Goal: Find specific page/section: Find specific page/section

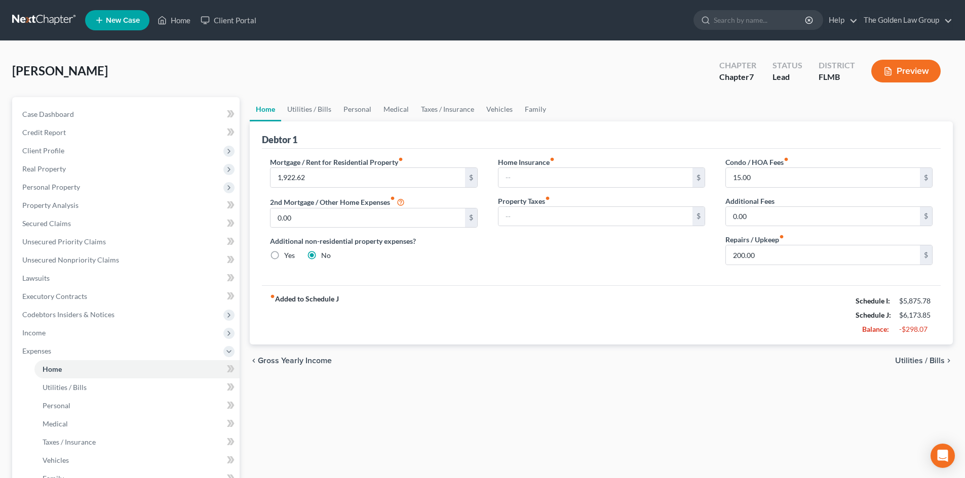
click at [33, 20] on link at bounding box center [44, 20] width 65 height 18
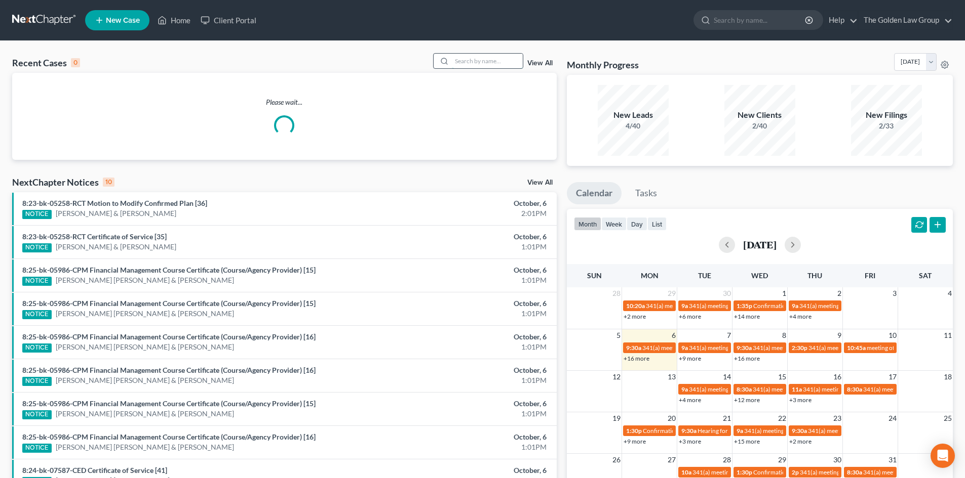
click at [482, 65] on input "search" at bounding box center [487, 61] width 71 height 15
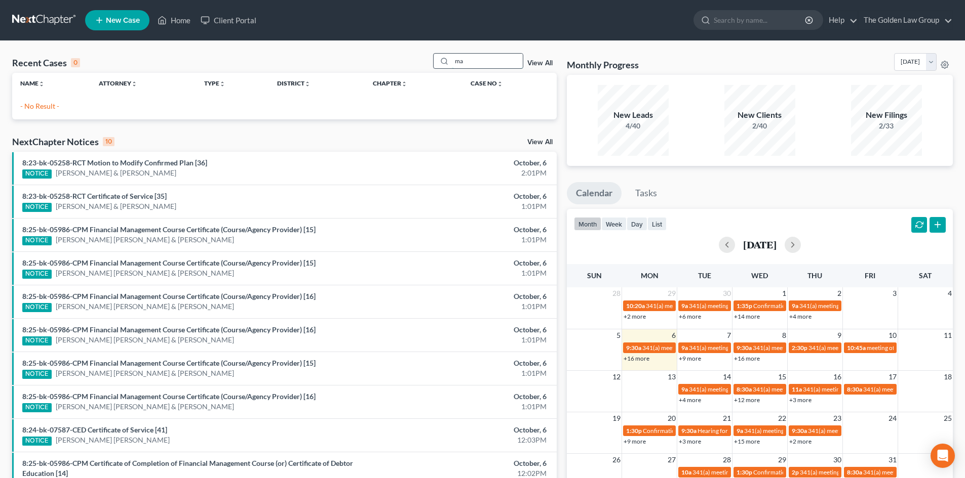
type input "m"
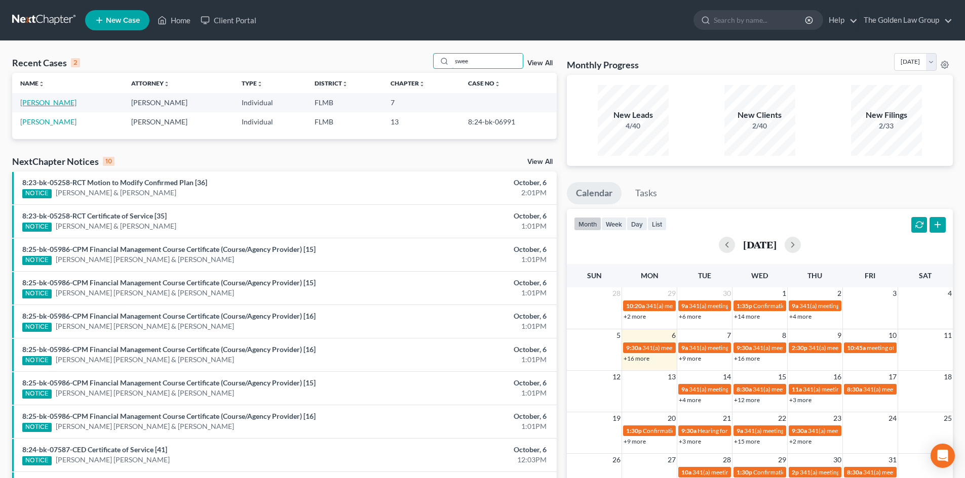
type input "swee"
click at [50, 101] on link "[PERSON_NAME]" at bounding box center [48, 102] width 56 height 9
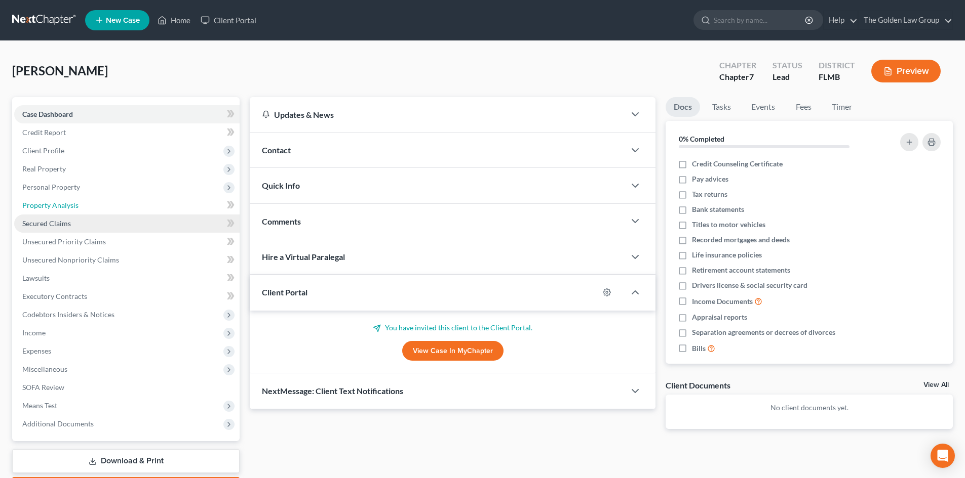
drag, startPoint x: 72, startPoint y: 207, endPoint x: 139, endPoint y: 217, distance: 67.5
click at [72, 207] on span "Property Analysis" at bounding box center [50, 205] width 56 height 9
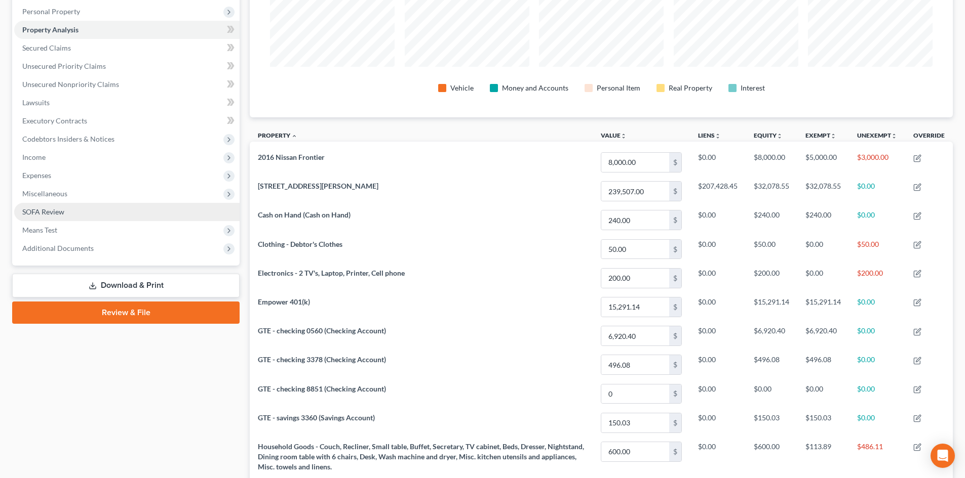
scroll to position [152, 0]
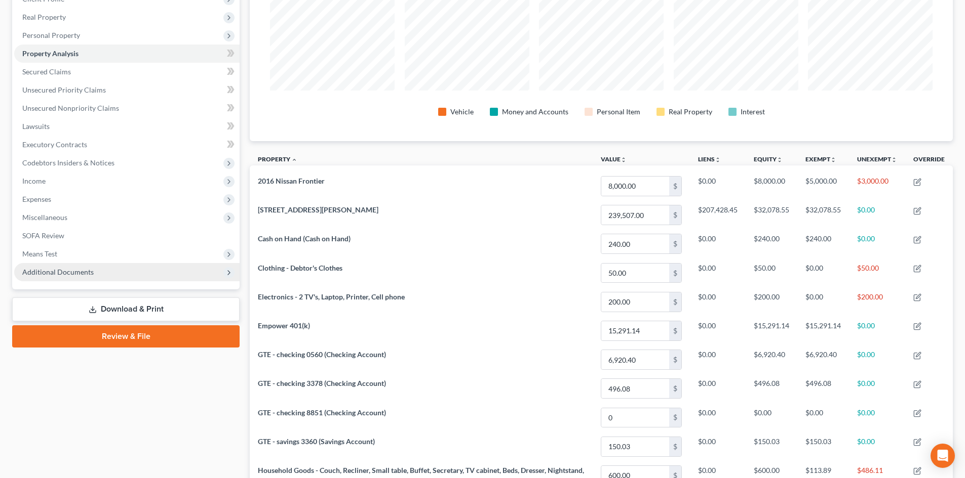
click at [92, 273] on span "Additional Documents" at bounding box center [57, 272] width 71 height 9
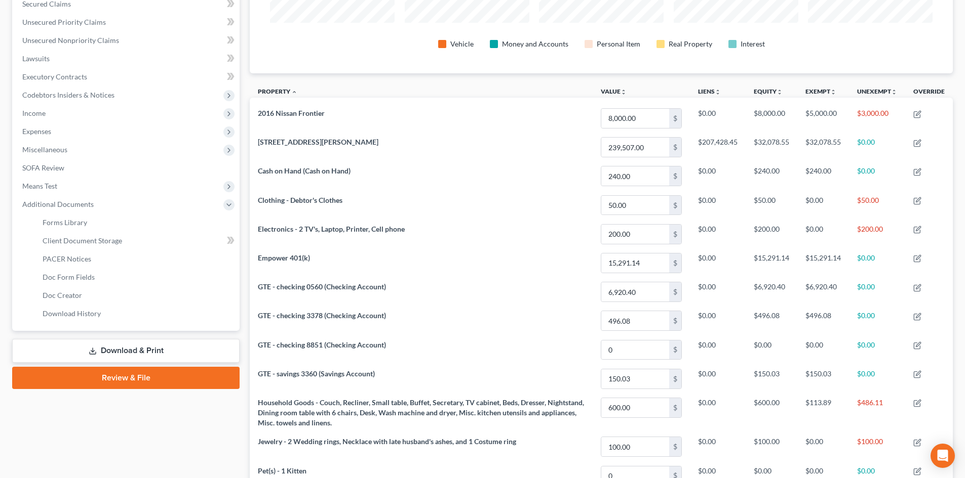
scroll to position [253, 0]
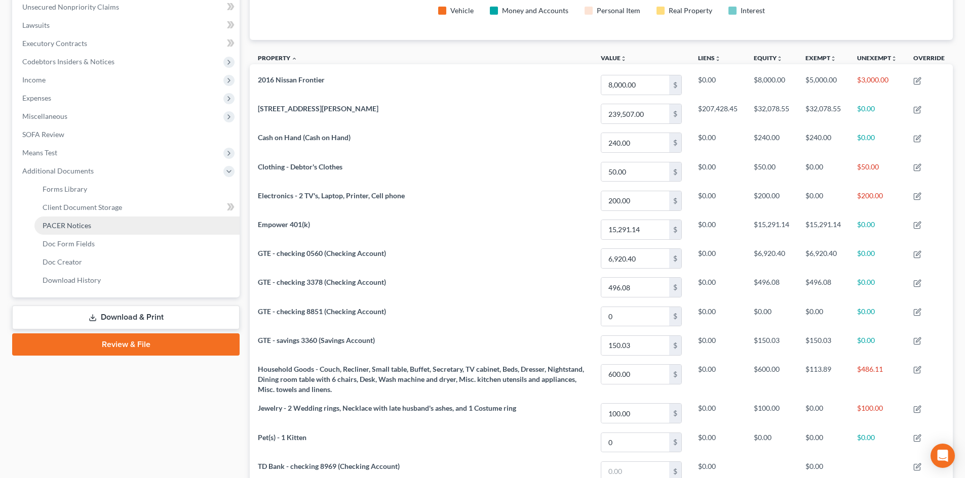
click at [77, 219] on link "PACER Notices" at bounding box center [136, 226] width 205 height 18
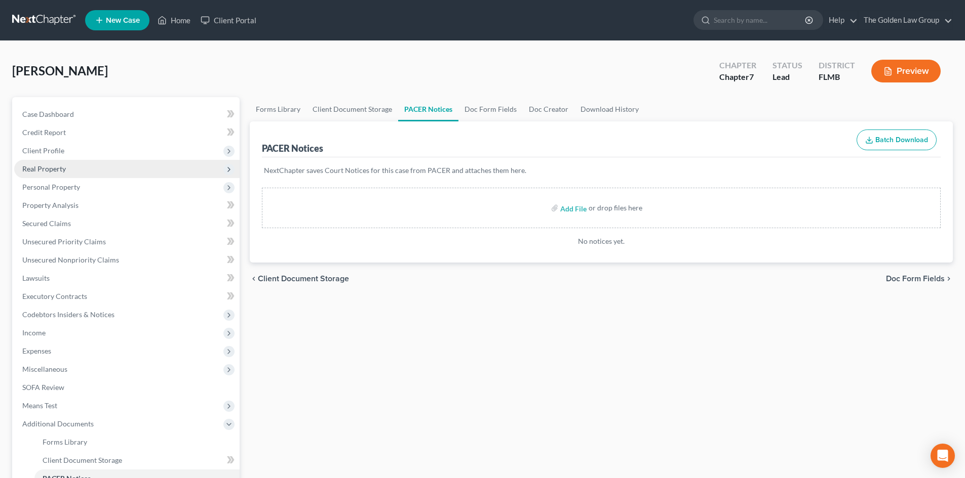
click at [67, 169] on span "Real Property" at bounding box center [126, 169] width 225 height 18
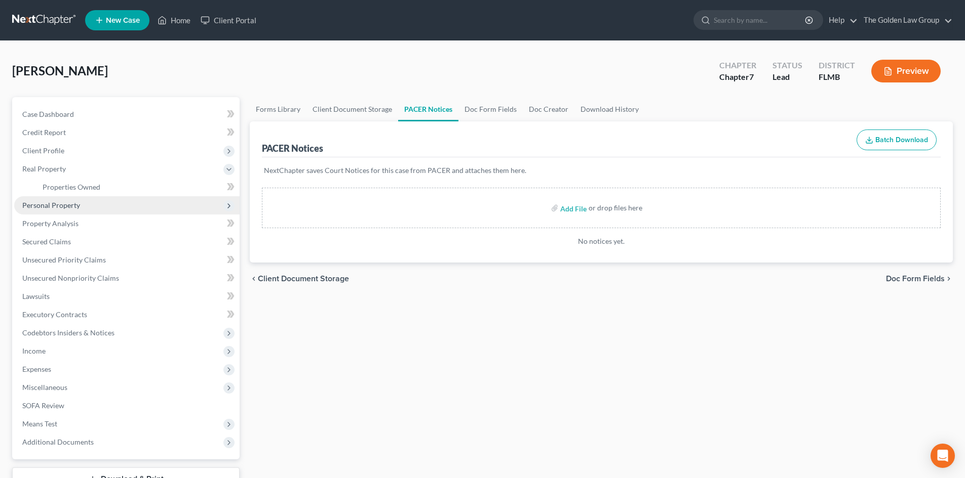
click at [61, 211] on span "Personal Property" at bounding box center [126, 205] width 225 height 18
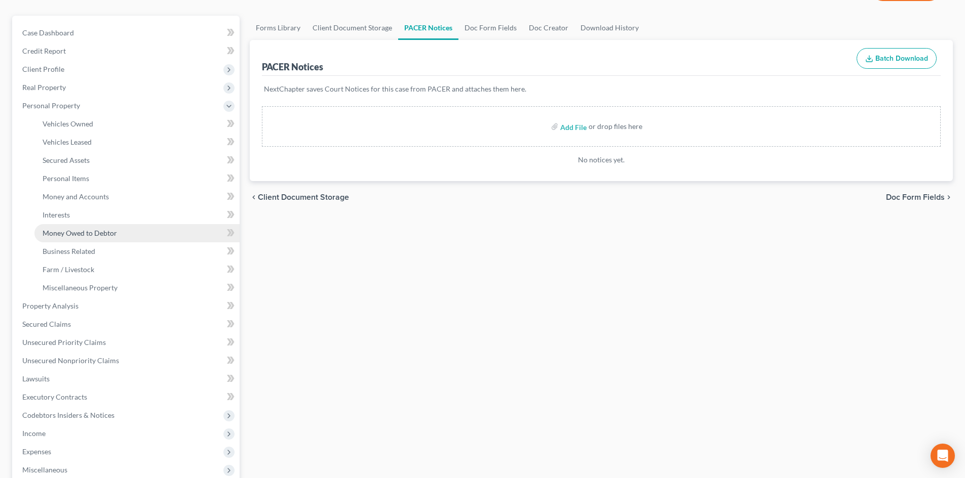
scroll to position [101, 0]
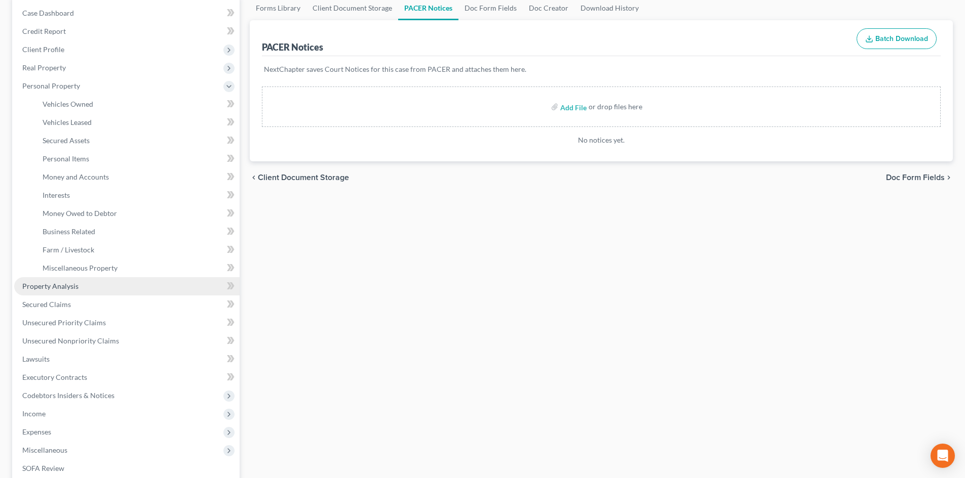
click at [70, 285] on span "Property Analysis" at bounding box center [50, 286] width 56 height 9
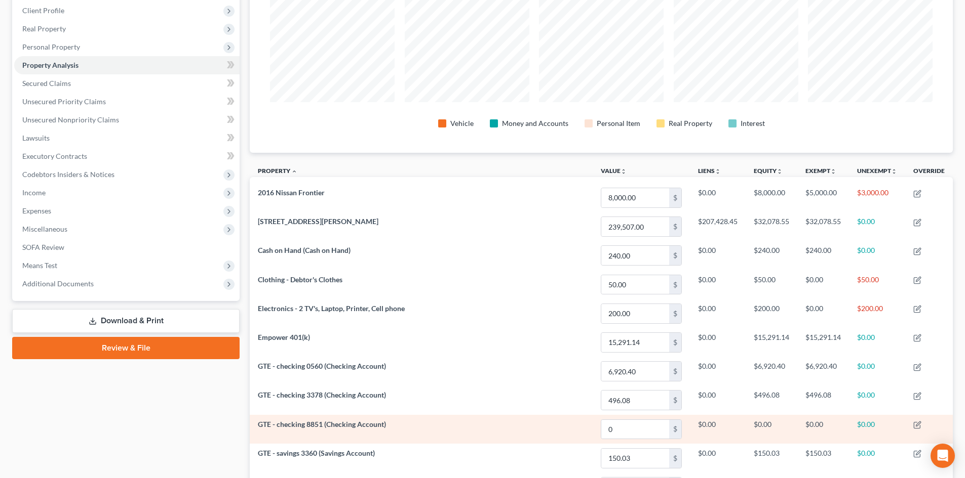
scroll to position [101, 0]
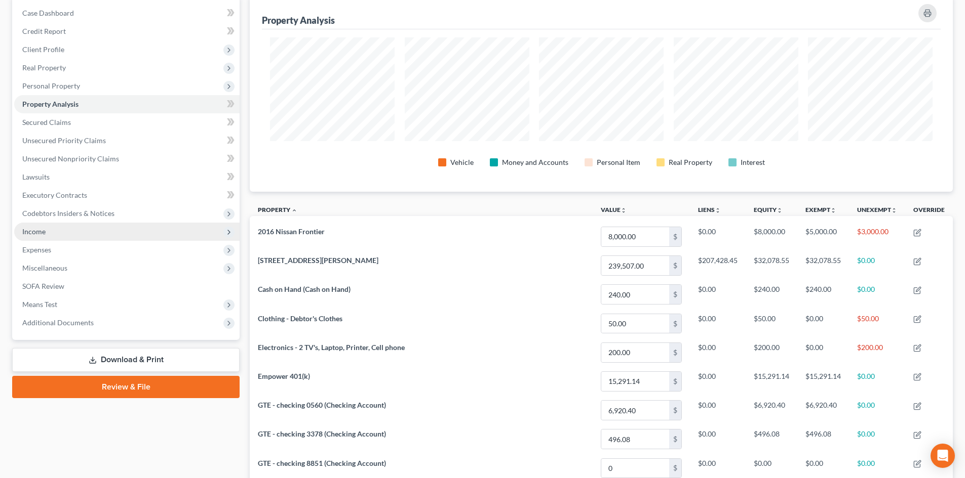
click at [62, 232] on span "Income" at bounding box center [126, 232] width 225 height 18
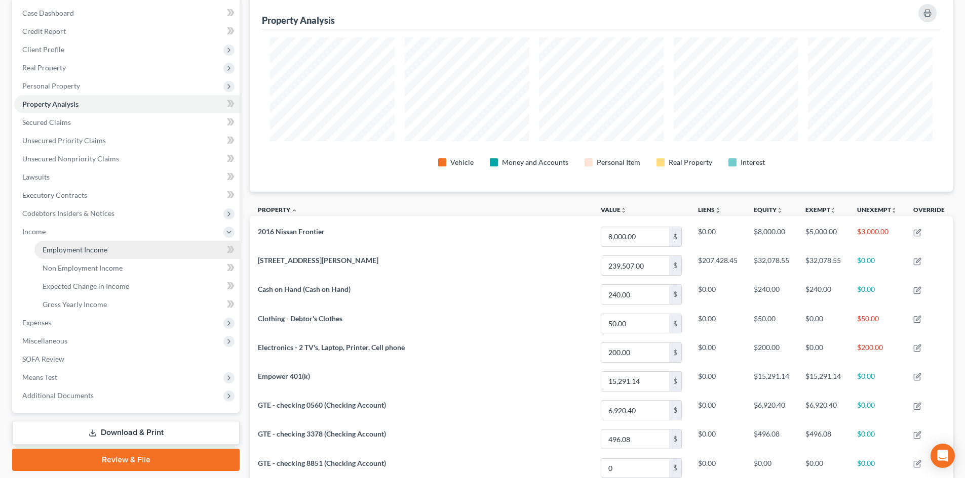
click at [95, 250] on span "Employment Income" at bounding box center [75, 250] width 65 height 9
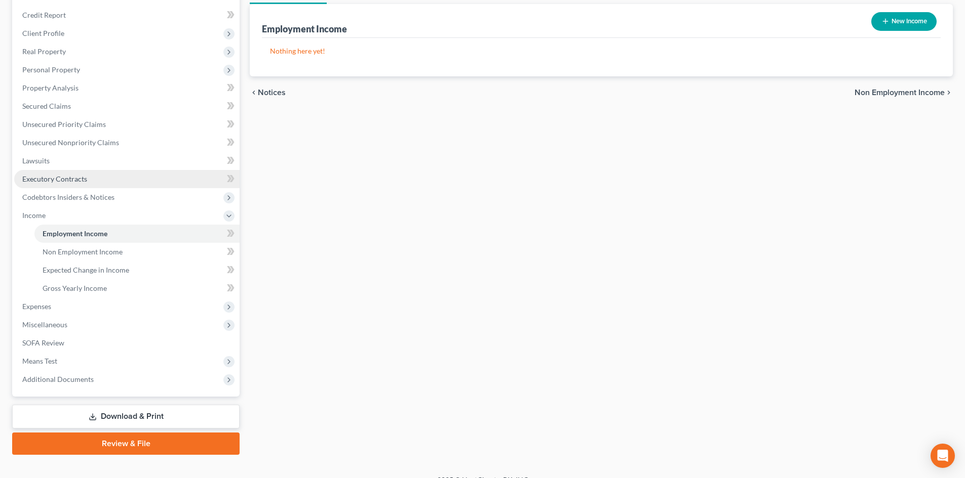
scroll to position [133, 0]
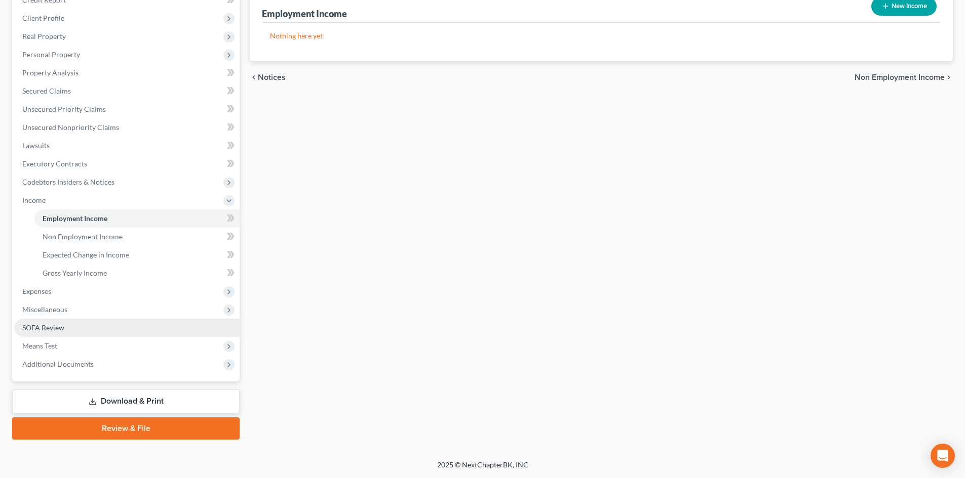
click at [59, 327] on span "SOFA Review" at bounding box center [43, 328] width 42 height 9
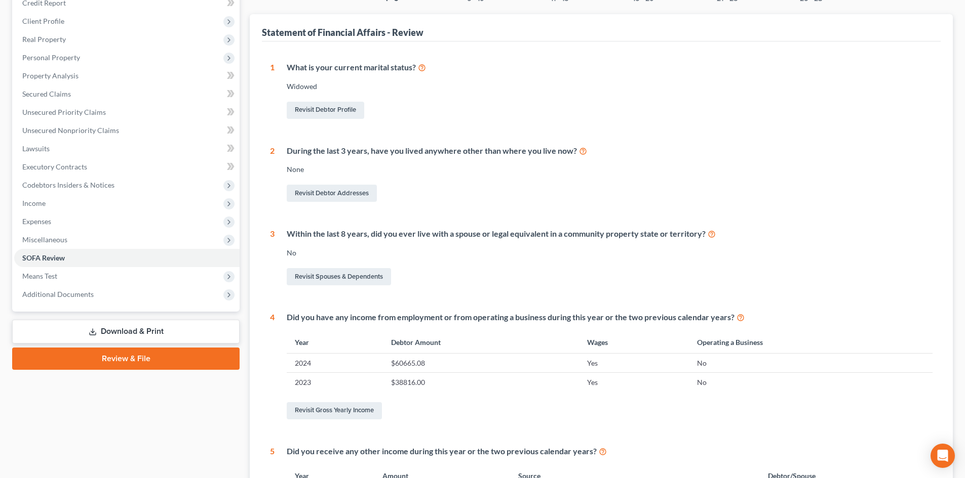
scroll to position [152, 0]
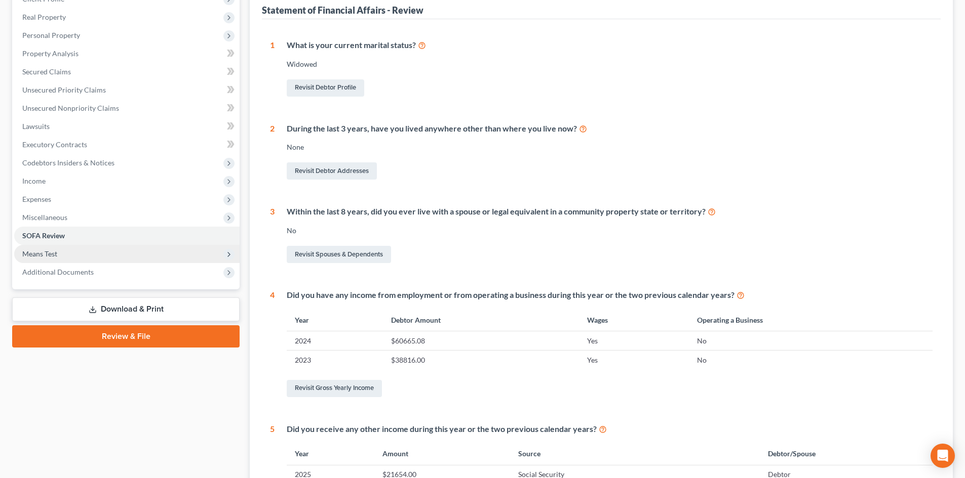
click at [53, 257] on span "Means Test" at bounding box center [39, 254] width 35 height 9
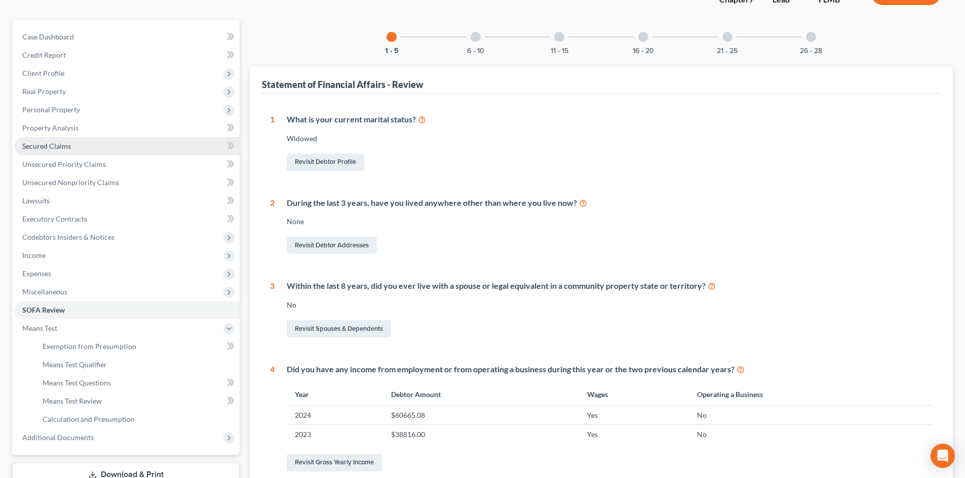
scroll to position [0, 0]
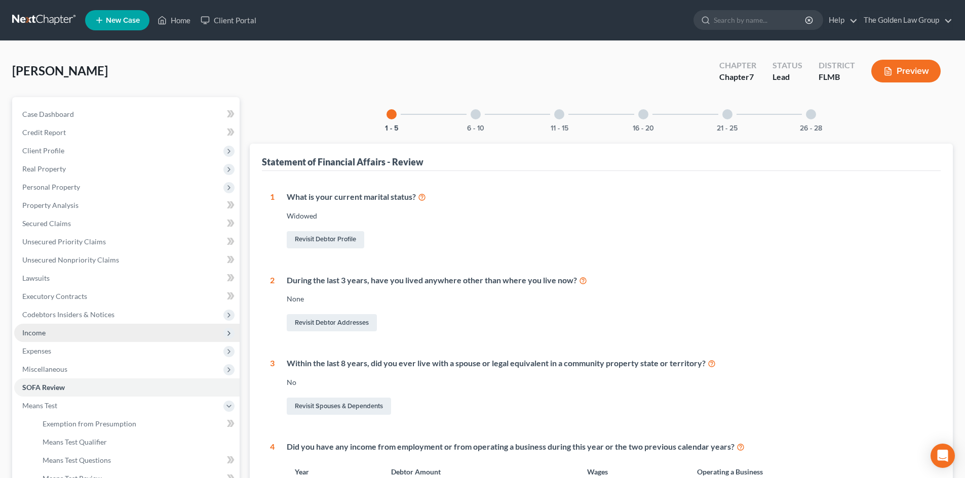
click at [50, 329] on span "Income" at bounding box center [126, 333] width 225 height 18
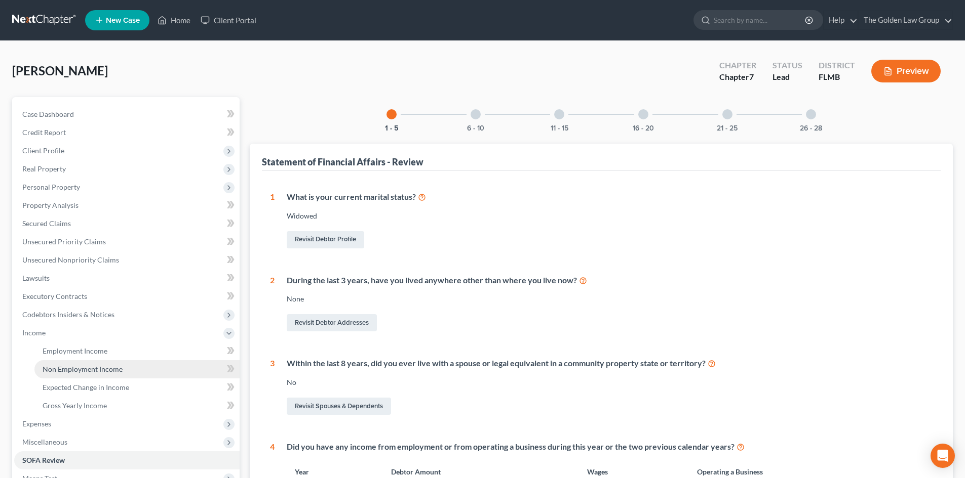
click at [105, 373] on span "Non Employment Income" at bounding box center [83, 369] width 80 height 9
